Goal: Task Accomplishment & Management: Use online tool/utility

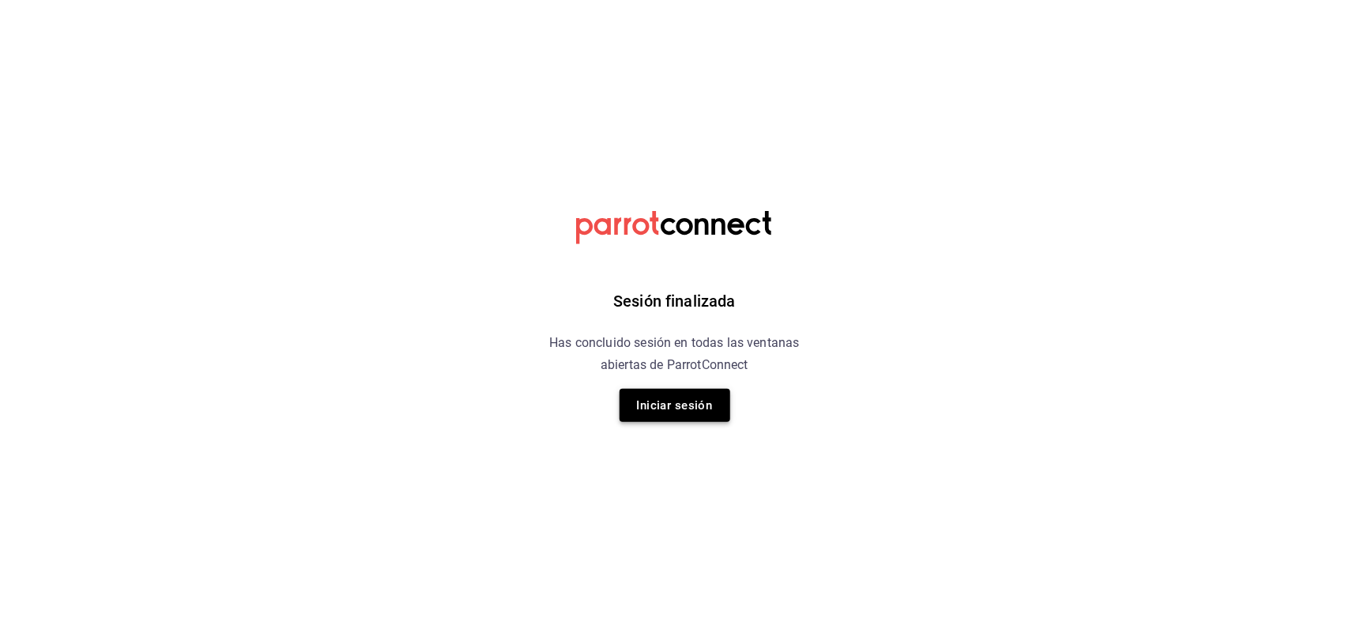
click at [654, 400] on button "Iniciar sesión" at bounding box center [675, 405] width 111 height 33
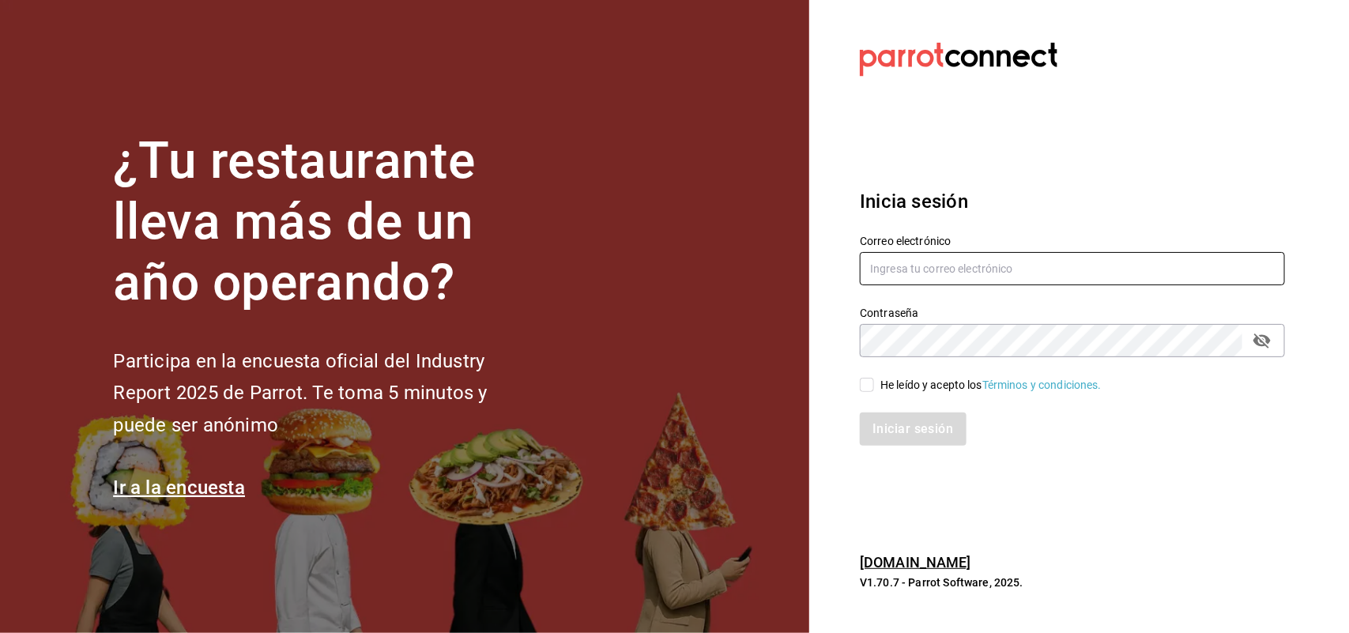
click at [955, 266] on input "text" at bounding box center [1072, 268] width 425 height 33
type input "rosy_1982_18@hotmail.com"
click at [1259, 341] on icon "passwordField" at bounding box center [1262, 340] width 19 height 19
click at [868, 386] on input "He leído y acepto los Términos y condiciones." at bounding box center [867, 385] width 14 height 14
checkbox input "true"
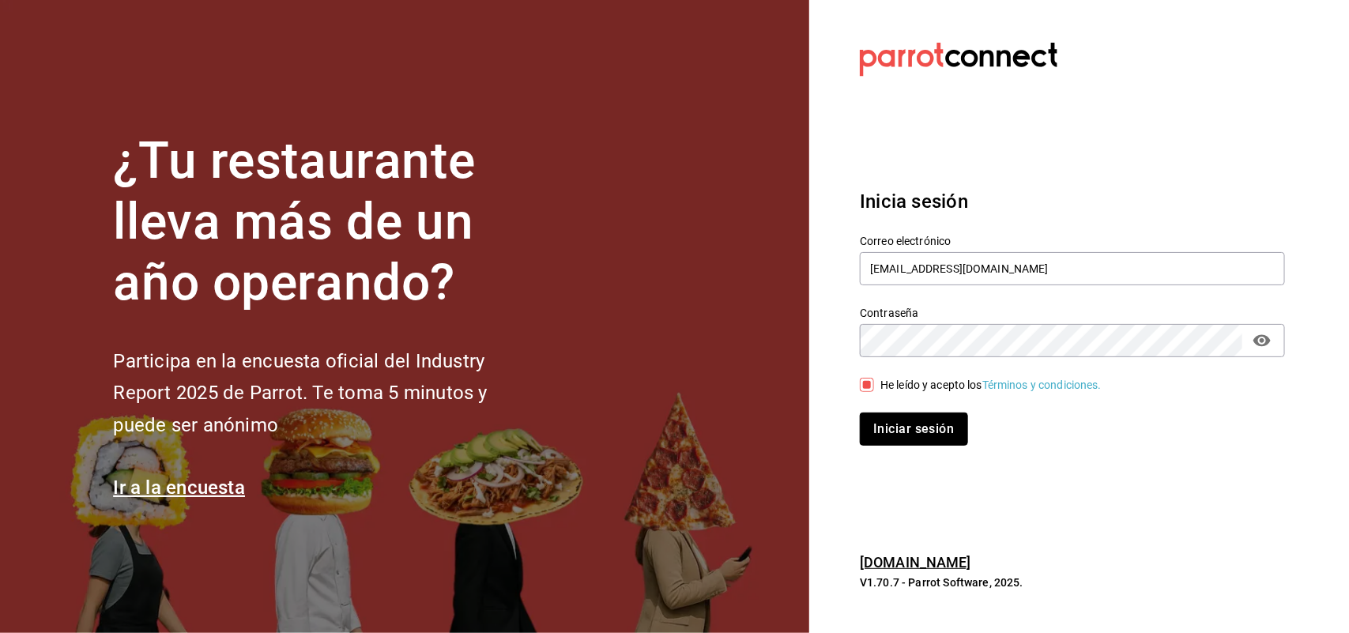
click at [889, 427] on button "Iniciar sesión" at bounding box center [913, 429] width 107 height 33
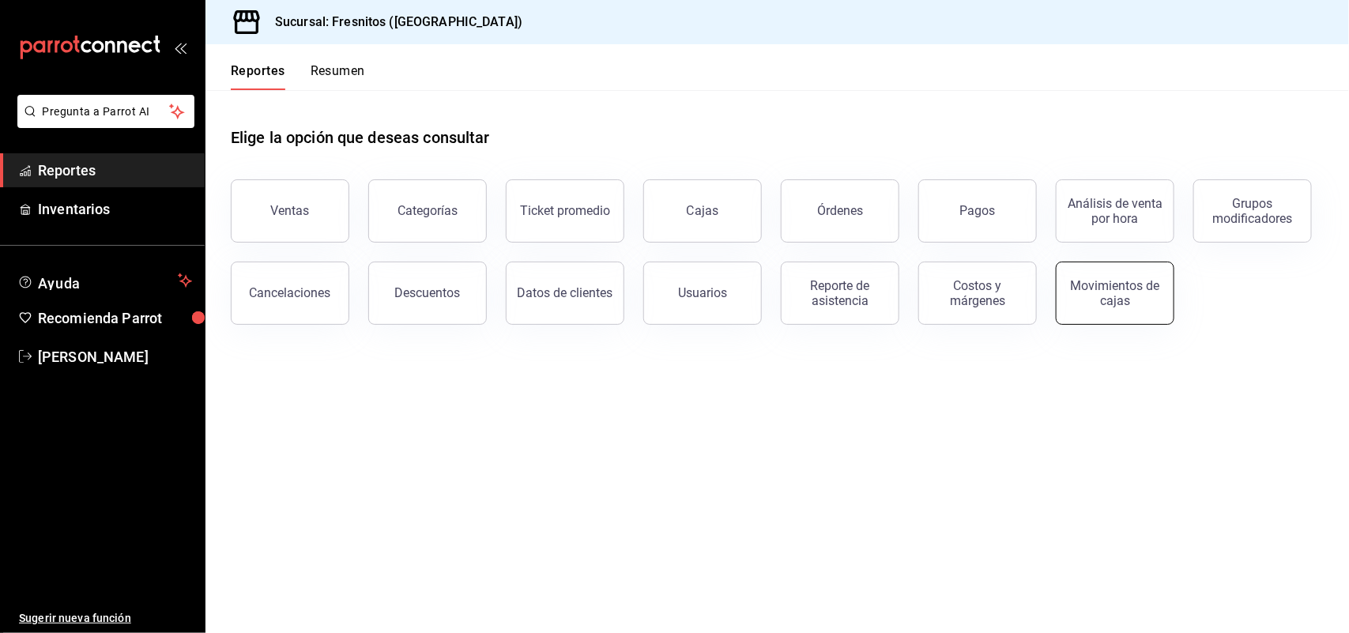
click at [1091, 294] on div "Movimientos de cajas" at bounding box center [1115, 293] width 98 height 30
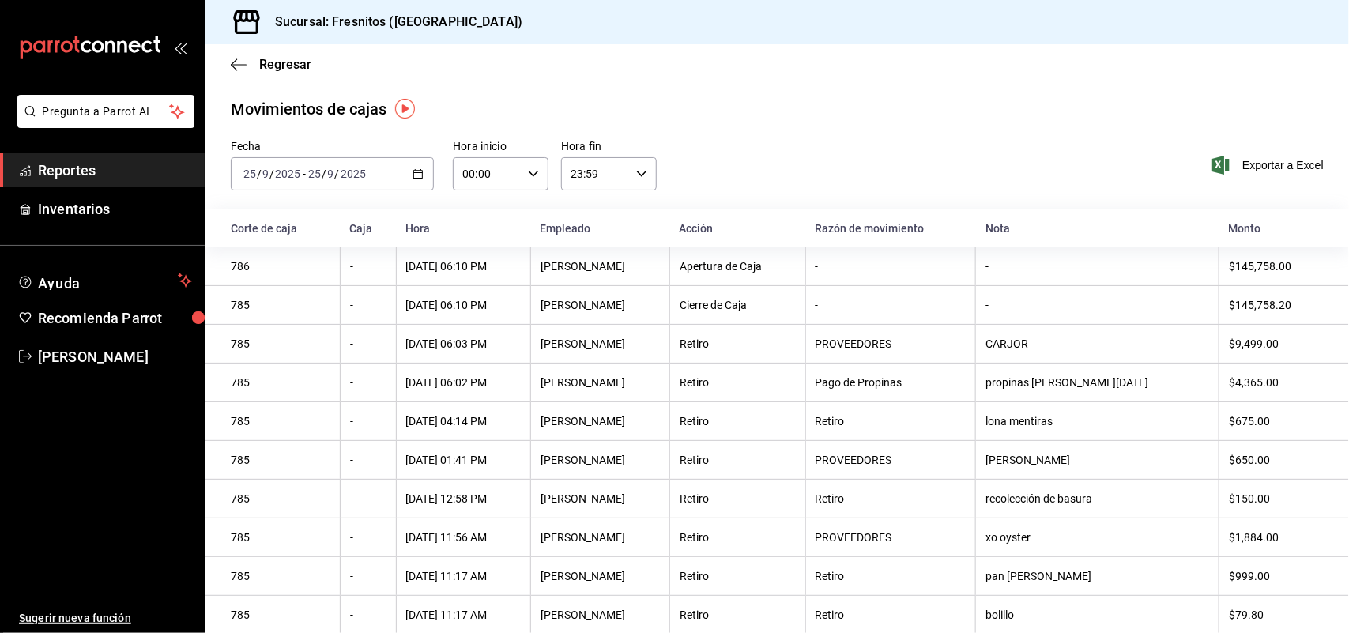
click at [50, 171] on span "Reportes" at bounding box center [115, 170] width 154 height 21
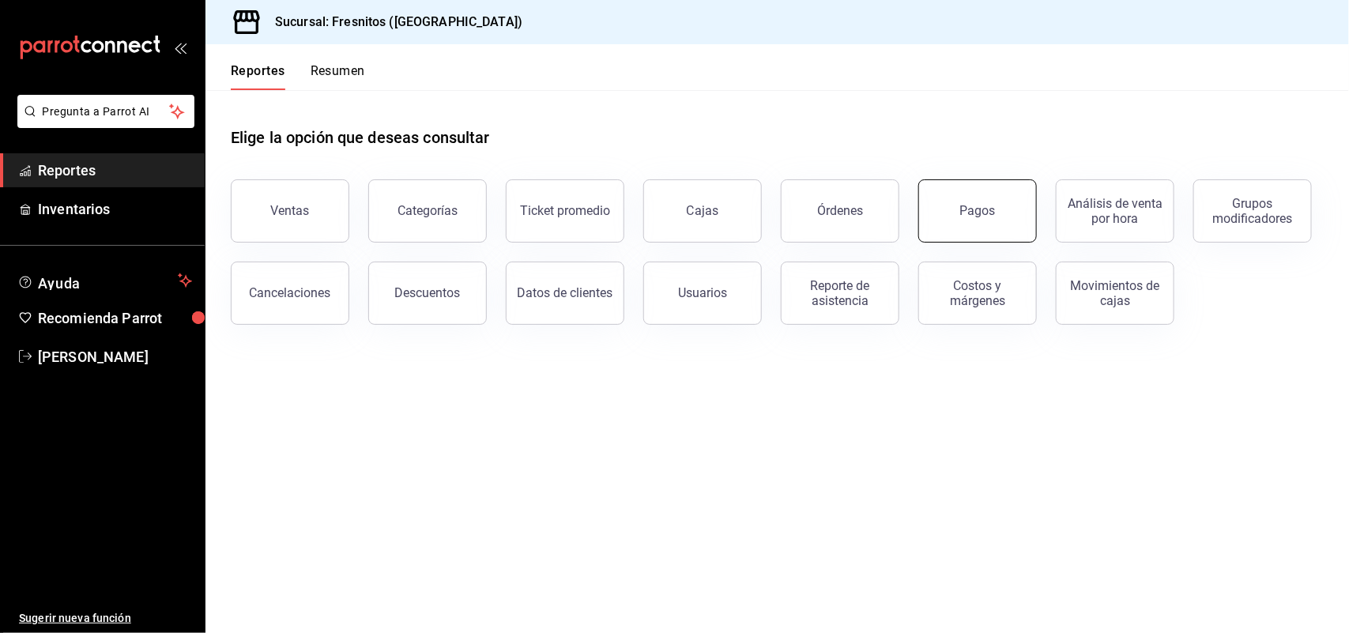
click at [970, 205] on div "Pagos" at bounding box center [978, 210] width 36 height 15
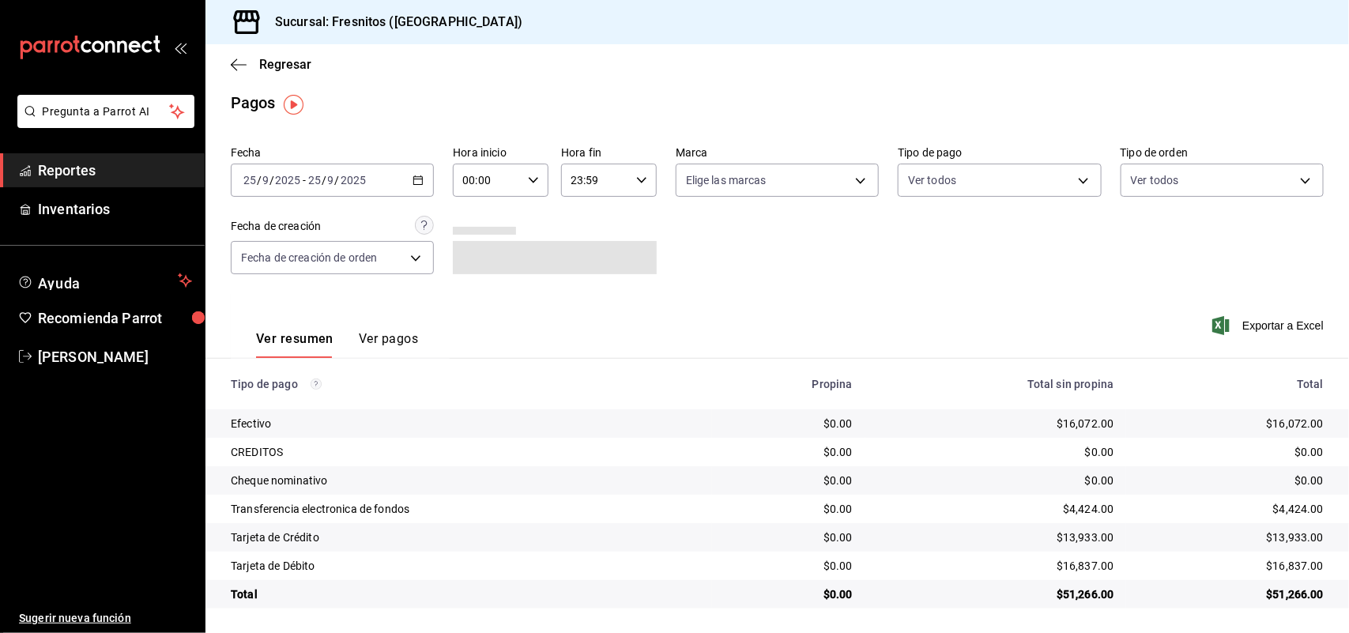
scroll to position [8, 0]
click at [380, 341] on button "Ver pagos" at bounding box center [388, 343] width 59 height 27
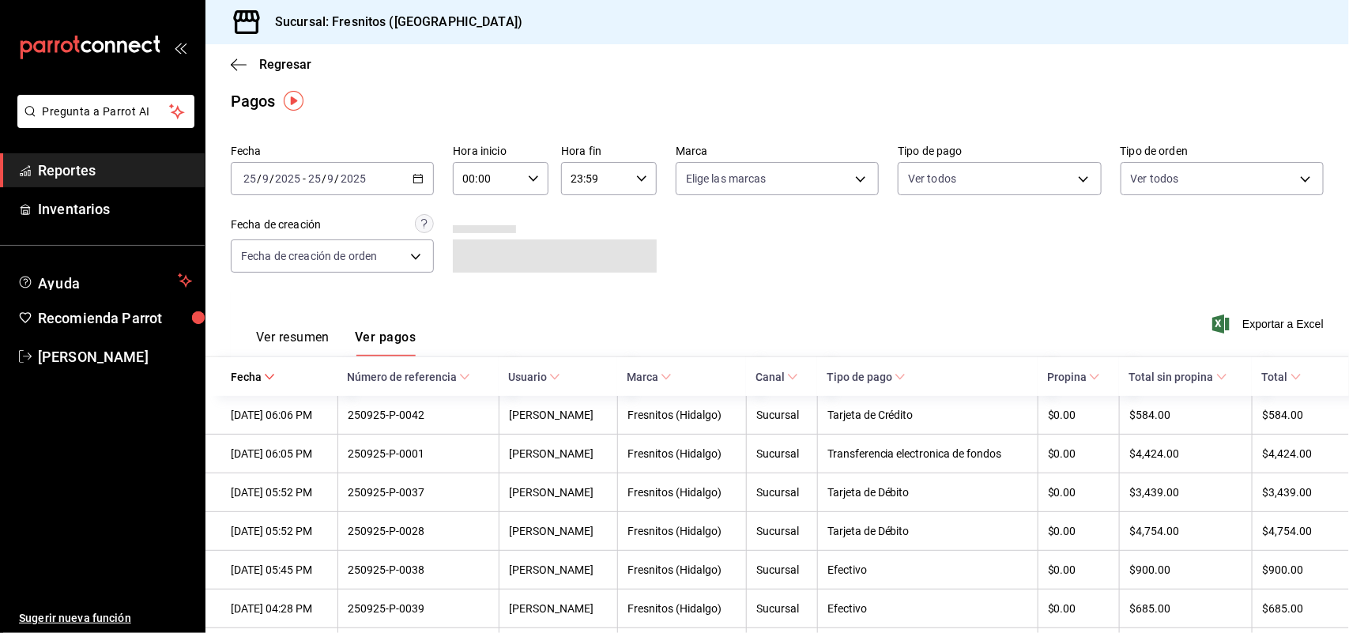
click at [293, 334] on button "Ver resumen" at bounding box center [293, 343] width 74 height 27
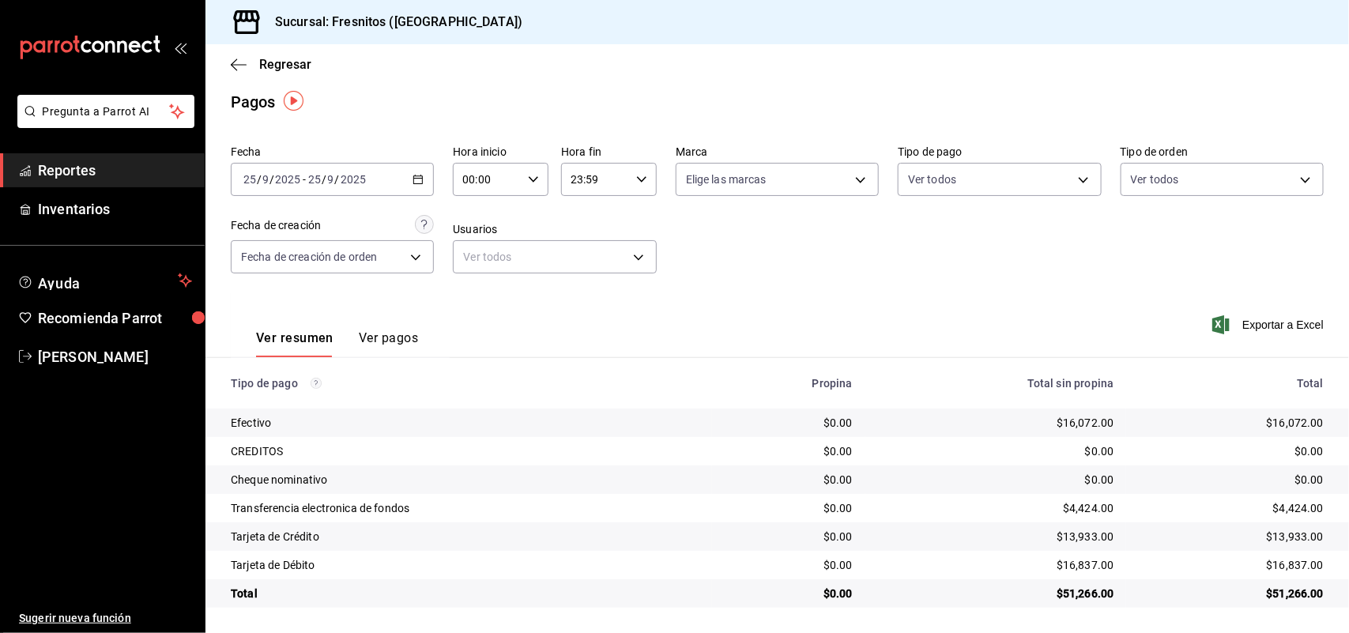
click at [402, 164] on div "2025-09-25 25 / 9 / 2025 - 2025-09-25 25 / 9 / 2025" at bounding box center [332, 179] width 203 height 33
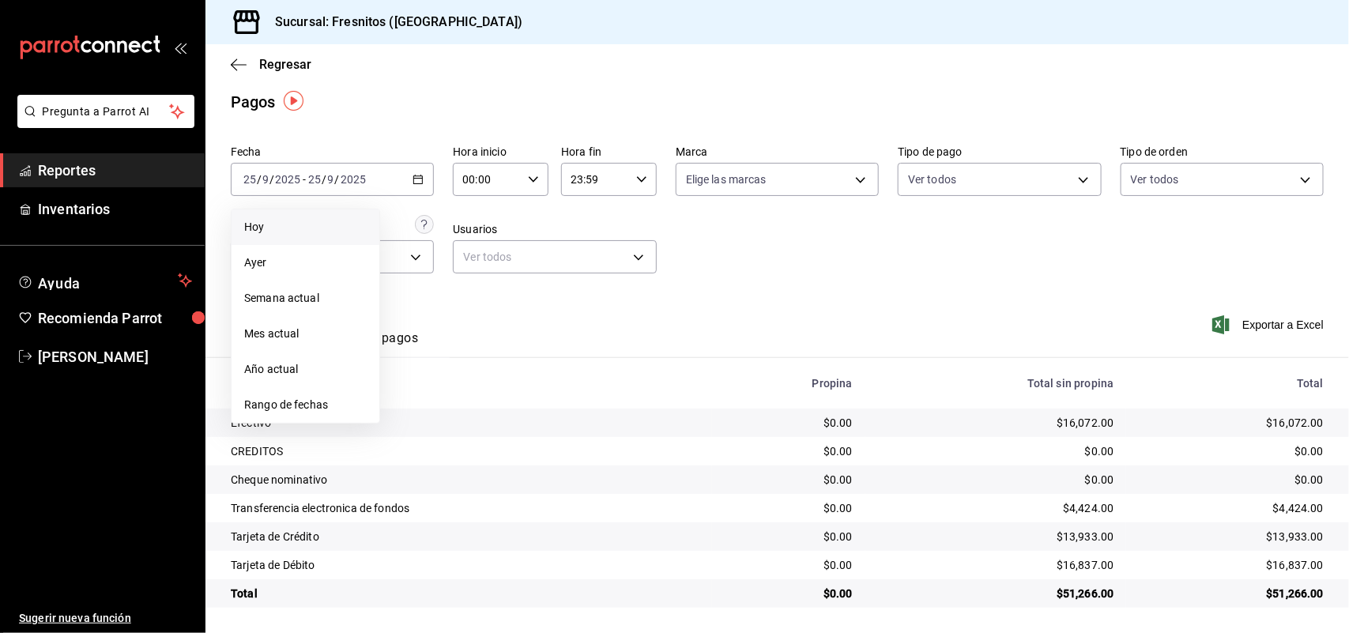
click at [266, 230] on span "Hoy" at bounding box center [305, 227] width 123 height 17
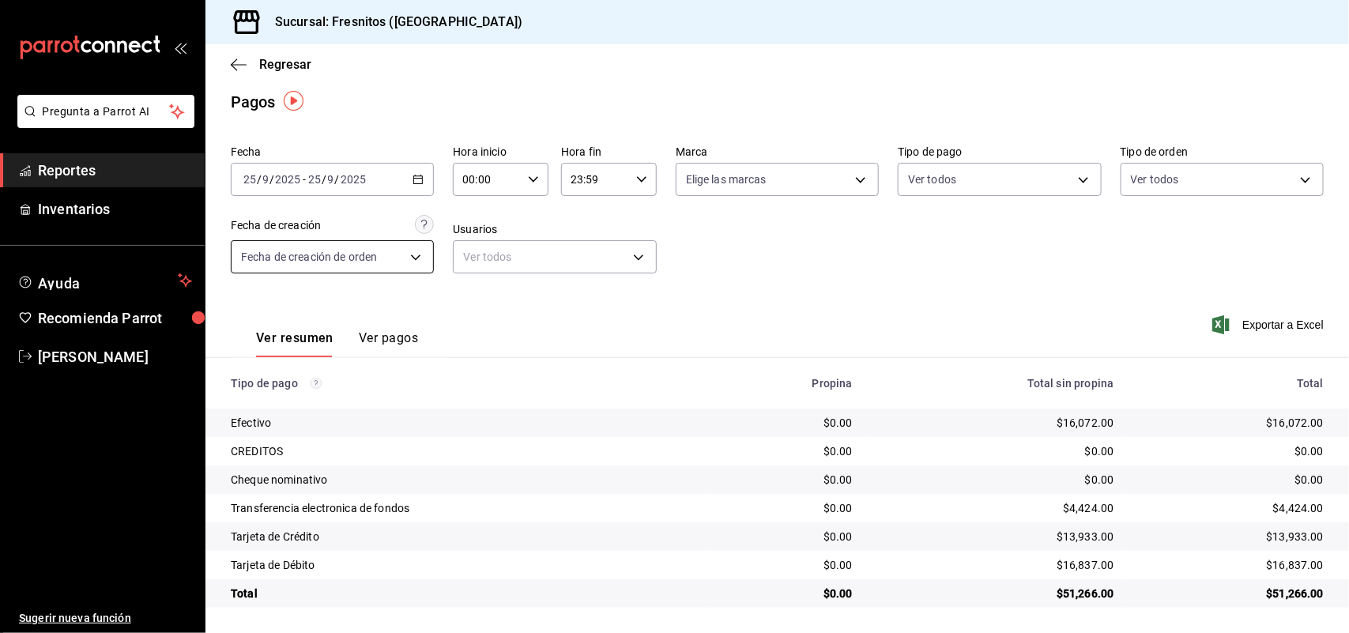
click at [405, 255] on body "Pregunta a Parrot AI Reportes Inventarios Ayuda Recomienda Parrot Rocio Torres …" at bounding box center [674, 316] width 1349 height 633
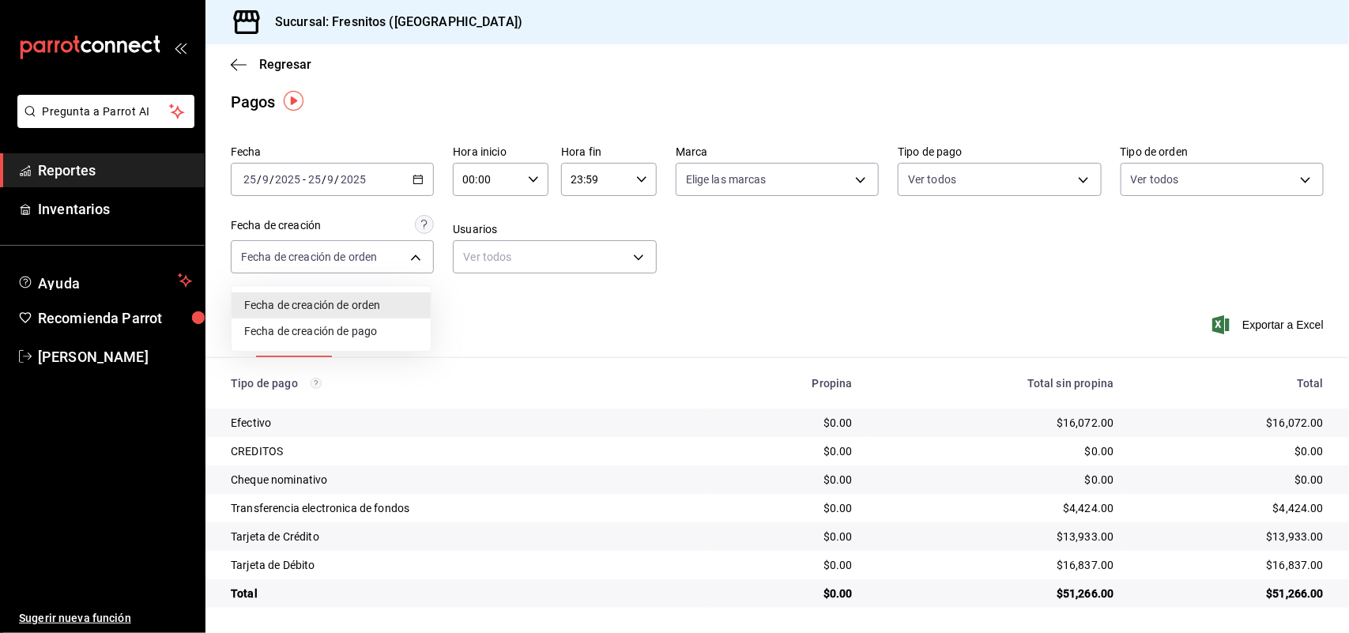
click at [332, 326] on li "Fecha de creación de pago" at bounding box center [331, 332] width 199 height 26
type input "ORDER_PAYMENT"
